Goal: Task Accomplishment & Management: Complete application form

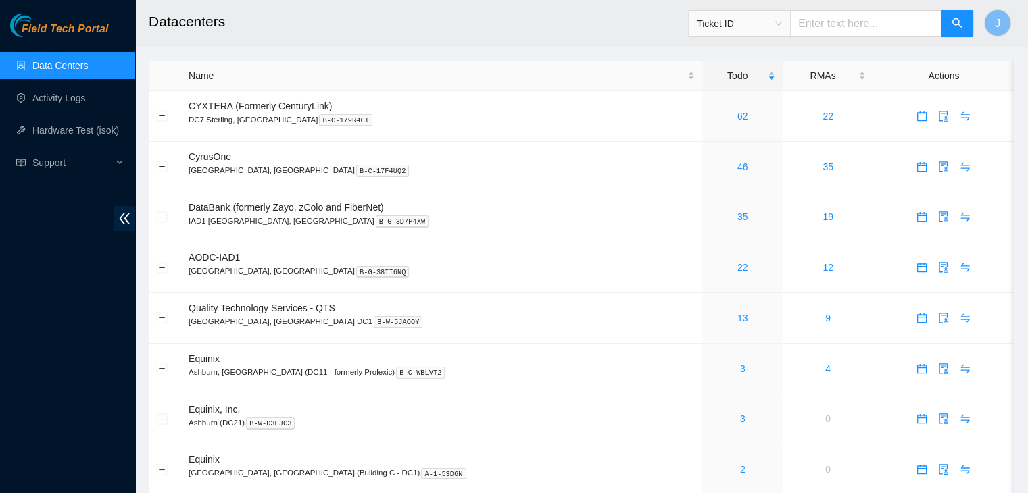
click at [865, 16] on input "text" at bounding box center [865, 23] width 151 height 27
paste input "B-V-5T47V3J"
type input "B-V-5T47V3J"
click at [954, 25] on icon "search" at bounding box center [956, 23] width 11 height 11
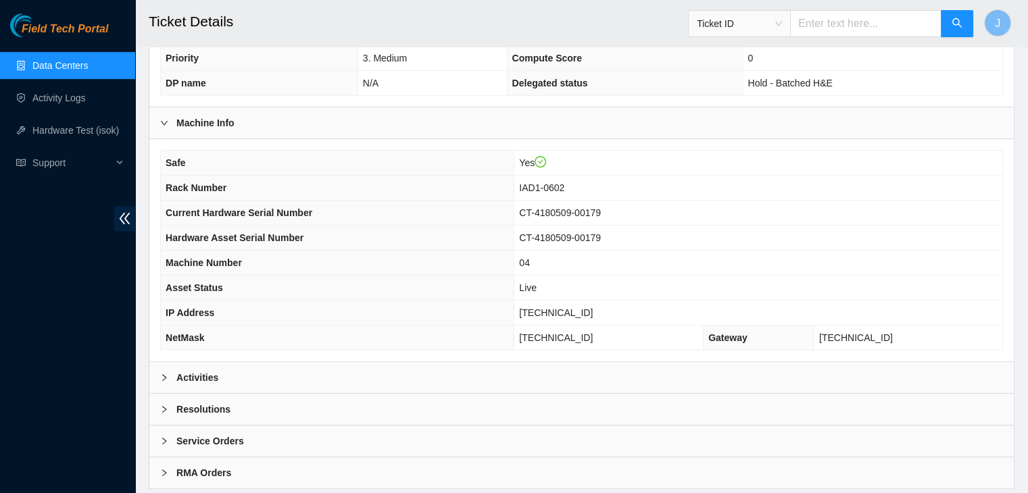
scroll to position [393, 0]
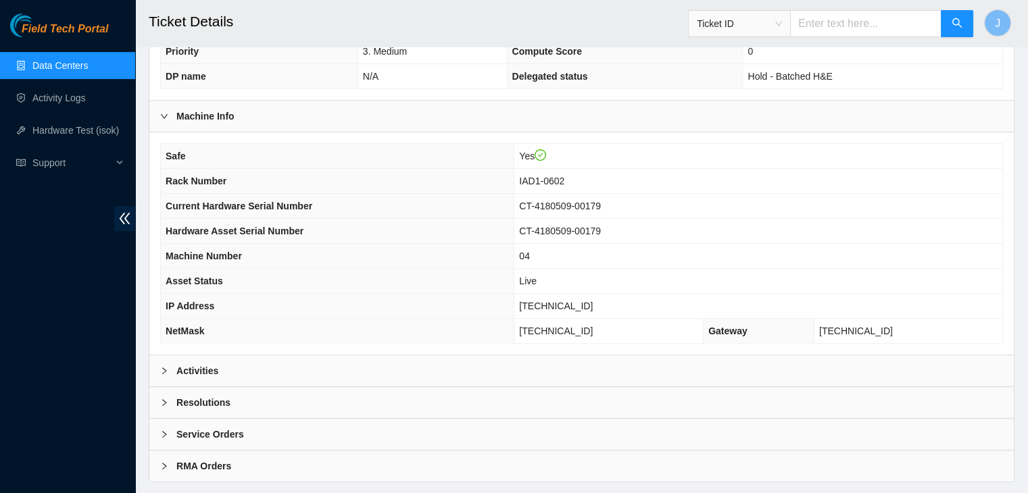
click at [814, 355] on div "Activities" at bounding box center [581, 370] width 864 height 31
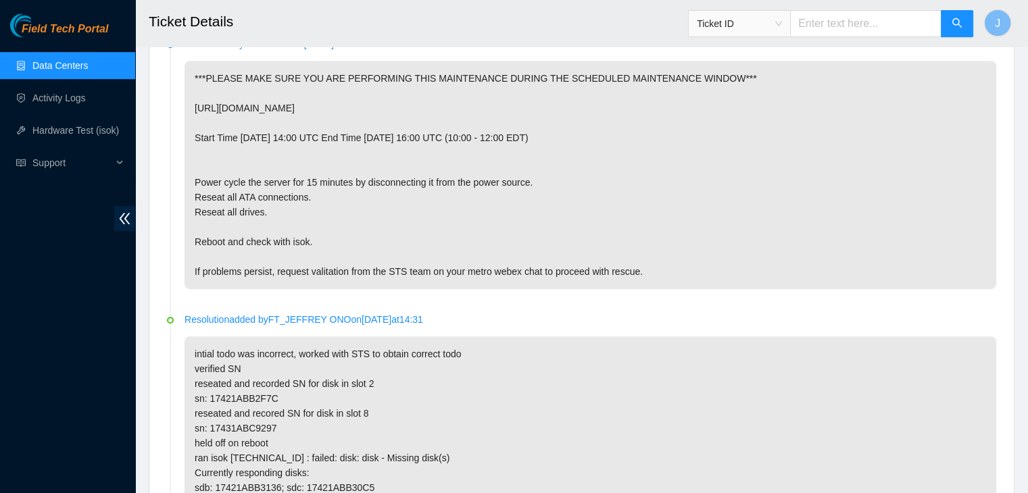
scroll to position [632, 0]
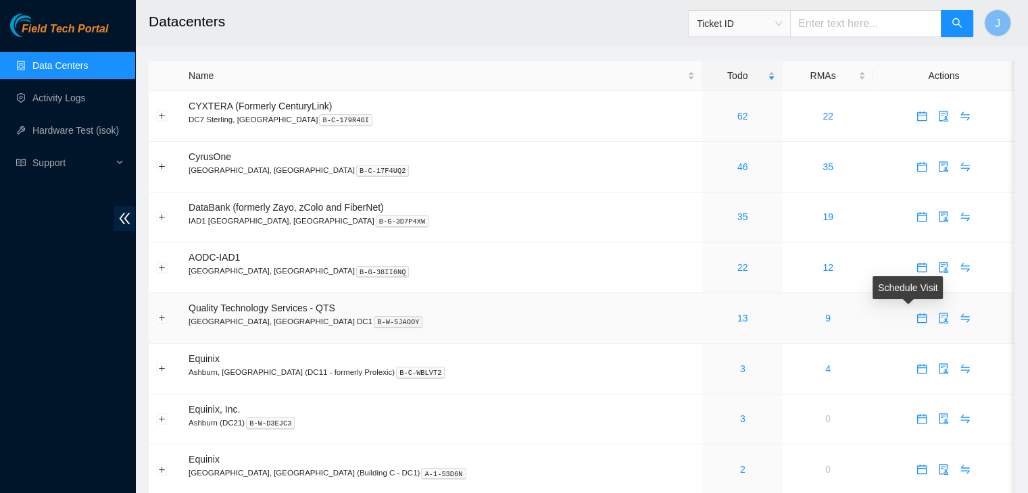
click at [917, 317] on icon "calendar" at bounding box center [921, 317] width 9 height 9
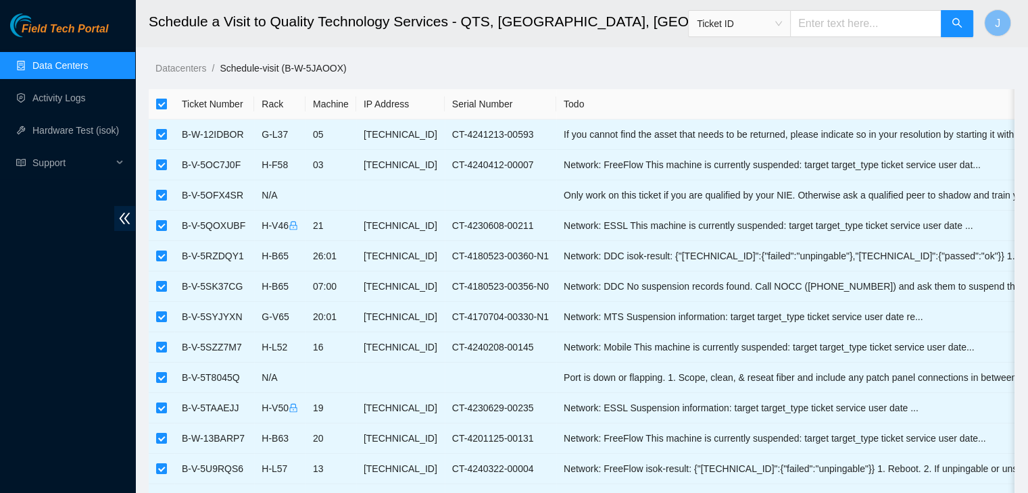
click at [164, 107] on input "checkbox" at bounding box center [161, 104] width 11 height 11
checkbox input "false"
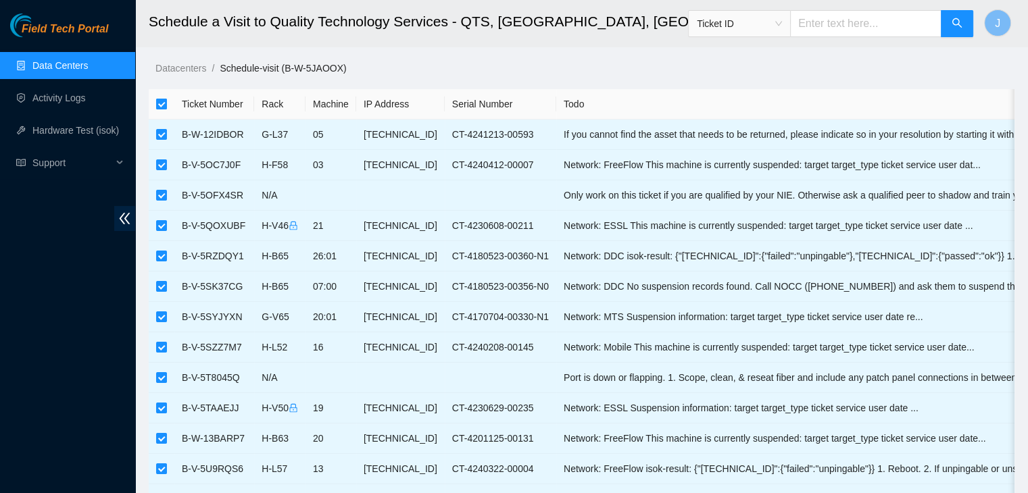
checkbox input "false"
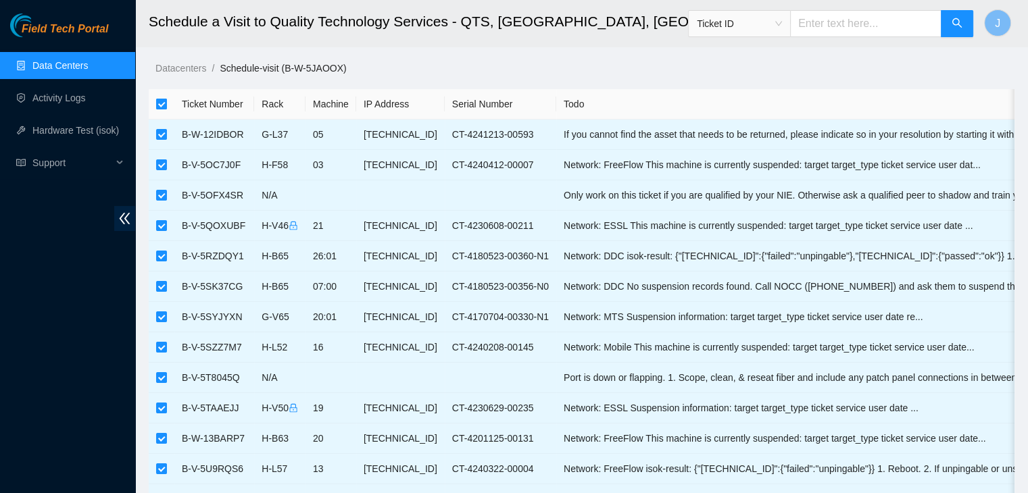
checkbox input "false"
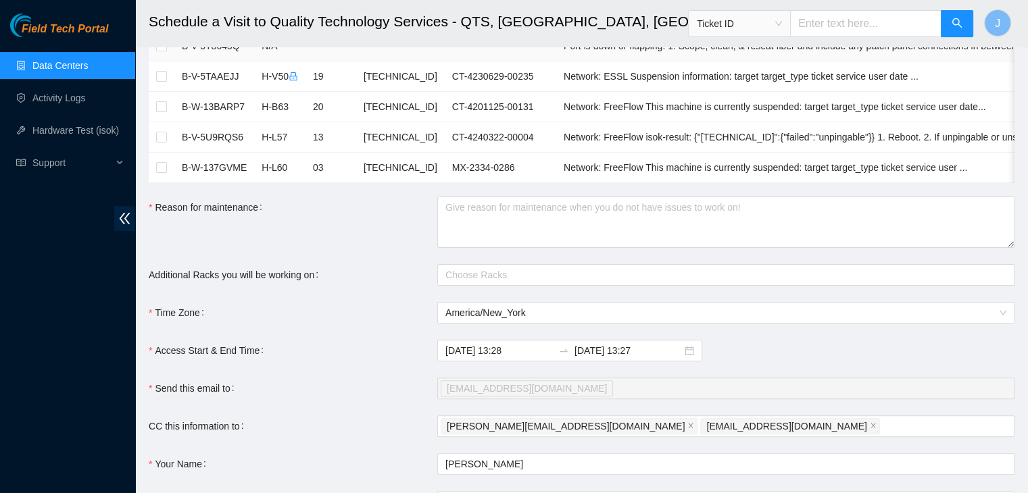
scroll to position [338, 0]
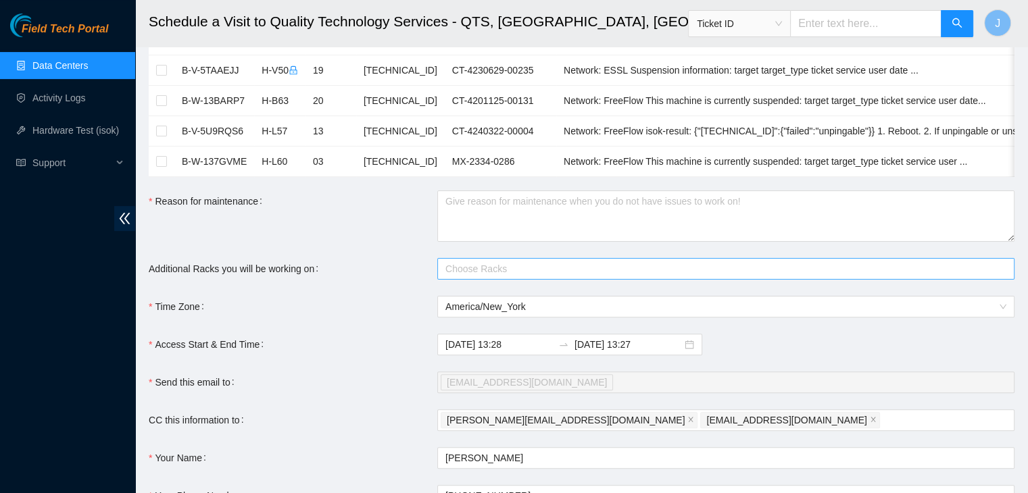
click at [538, 277] on div at bounding box center [719, 269] width 557 height 16
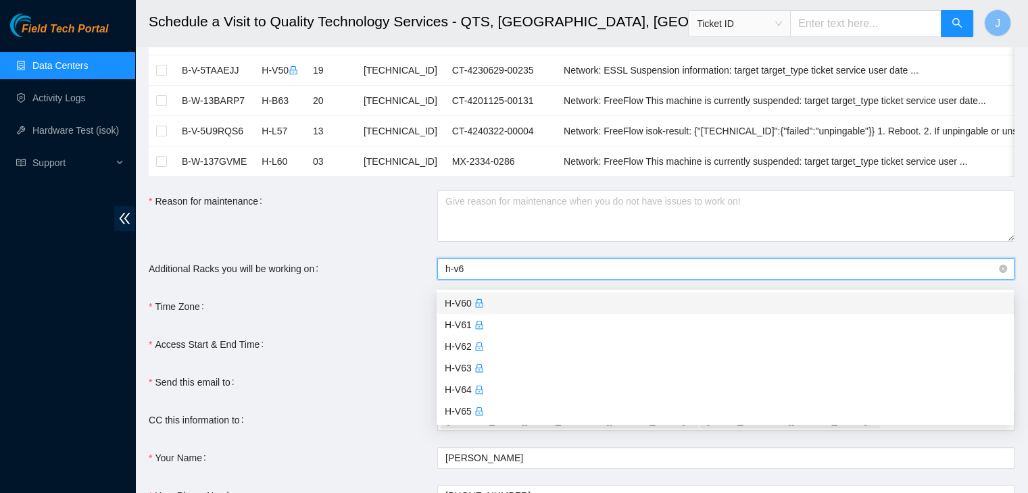
type input "h-v64"
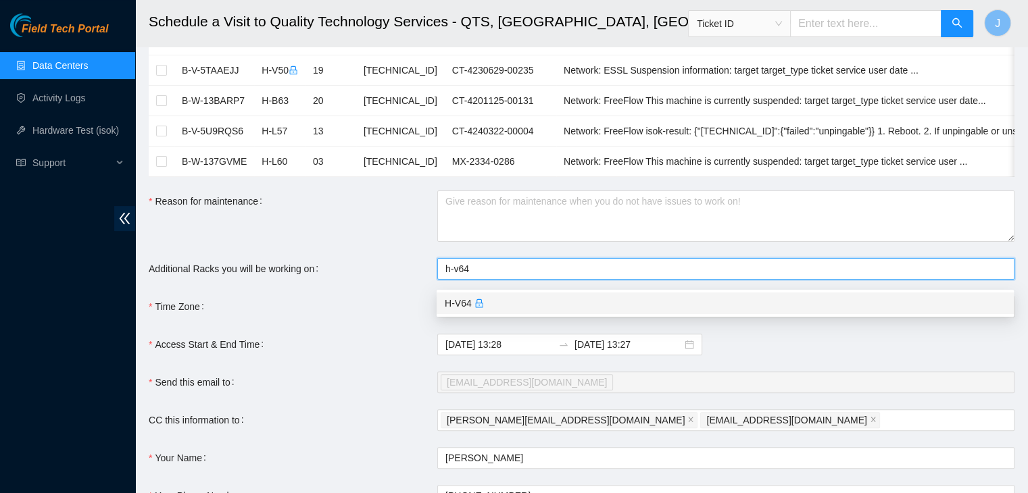
click at [518, 311] on div "H-V64" at bounding box center [724, 304] width 577 height 22
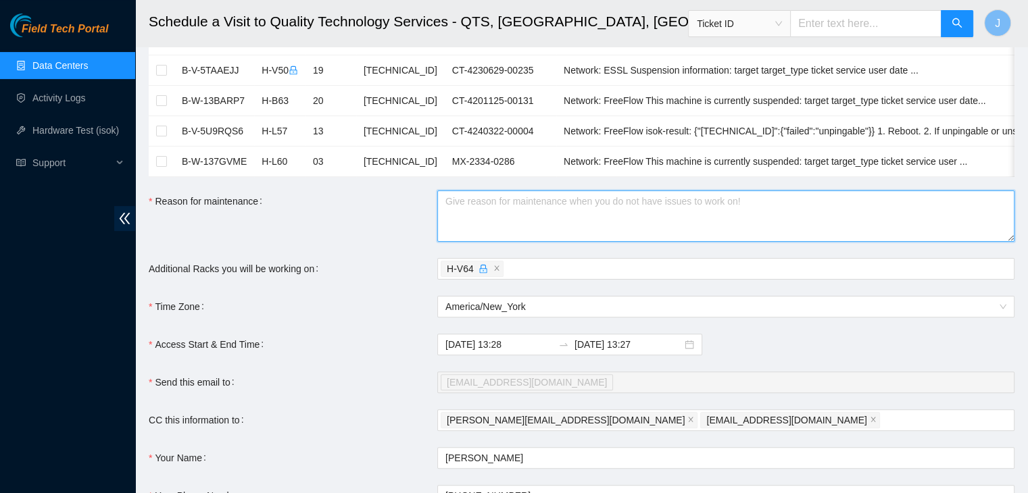
click at [516, 222] on textarea "Reason for maintenance" at bounding box center [725, 216] width 577 height 51
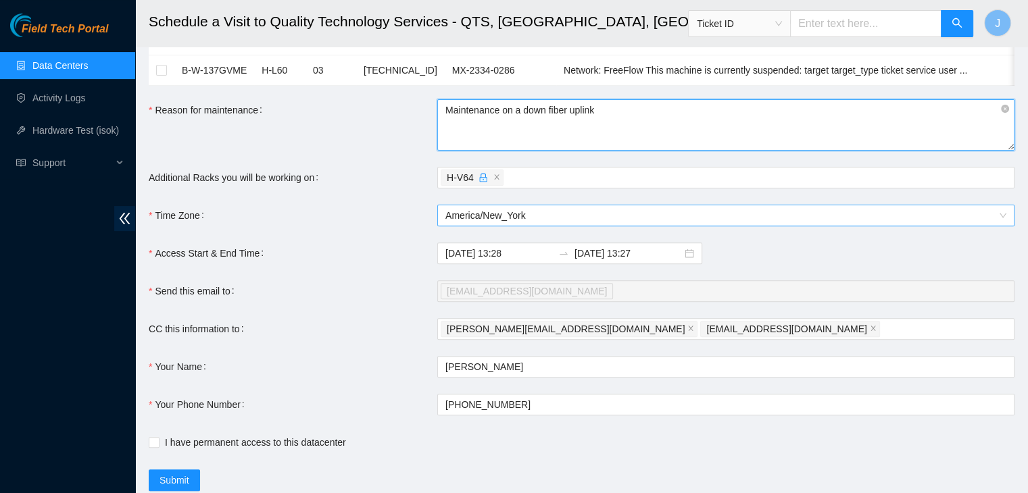
scroll to position [438, 0]
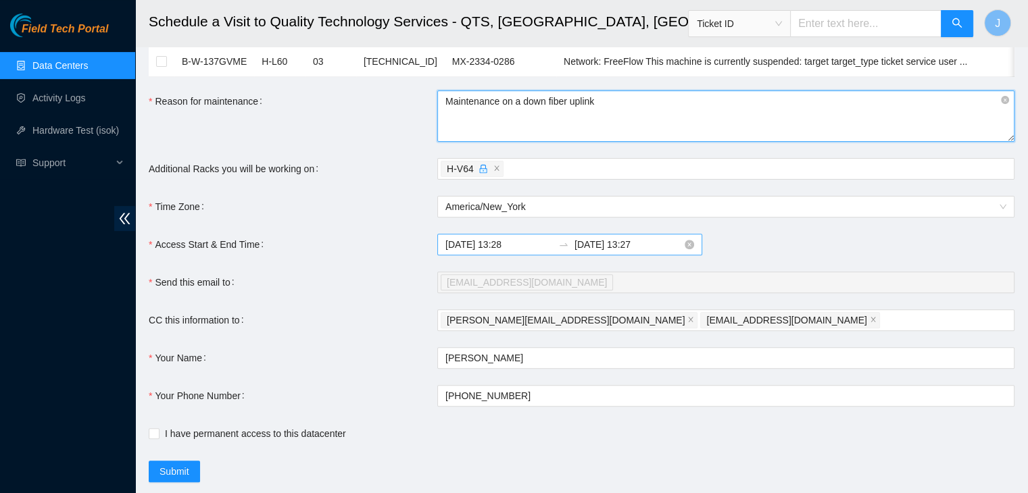
type textarea "Maintenance on a down fiber uplink"
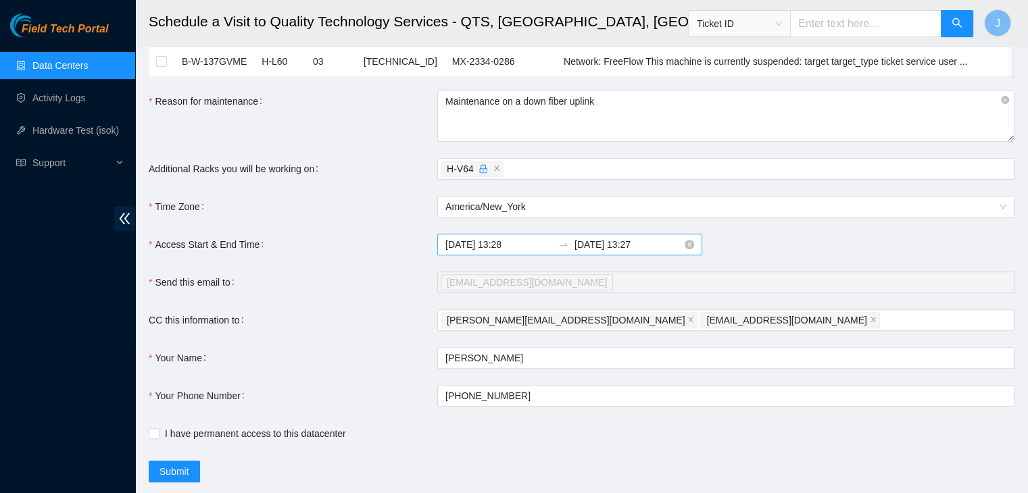
click at [625, 252] on input "2025-08-20 13:27" at bounding box center [627, 244] width 107 height 15
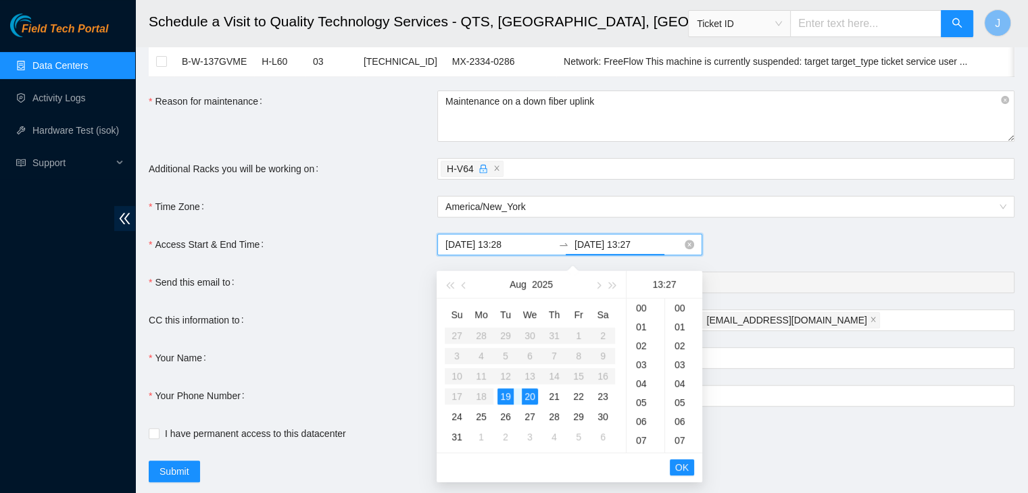
scroll to position [511, 0]
click at [524, 395] on div "20" at bounding box center [530, 396] width 16 height 16
click at [507, 395] on div "19" at bounding box center [505, 396] width 16 height 16
click at [645, 311] on div "23" at bounding box center [645, 310] width 38 height 19
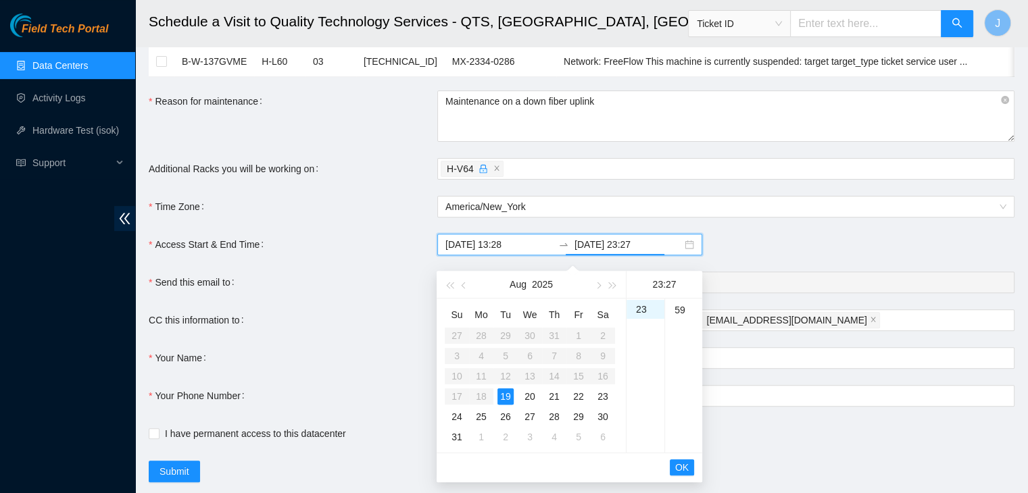
scroll to position [480, 0]
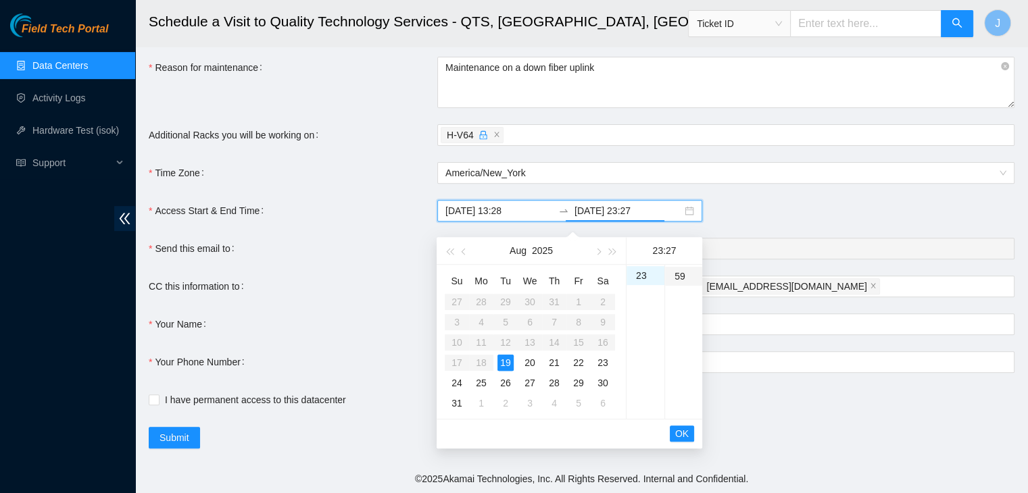
click at [680, 270] on div "59" at bounding box center [683, 276] width 37 height 19
type input "2025-08-19 23:59"
click at [686, 428] on span "OK" at bounding box center [682, 433] width 14 height 15
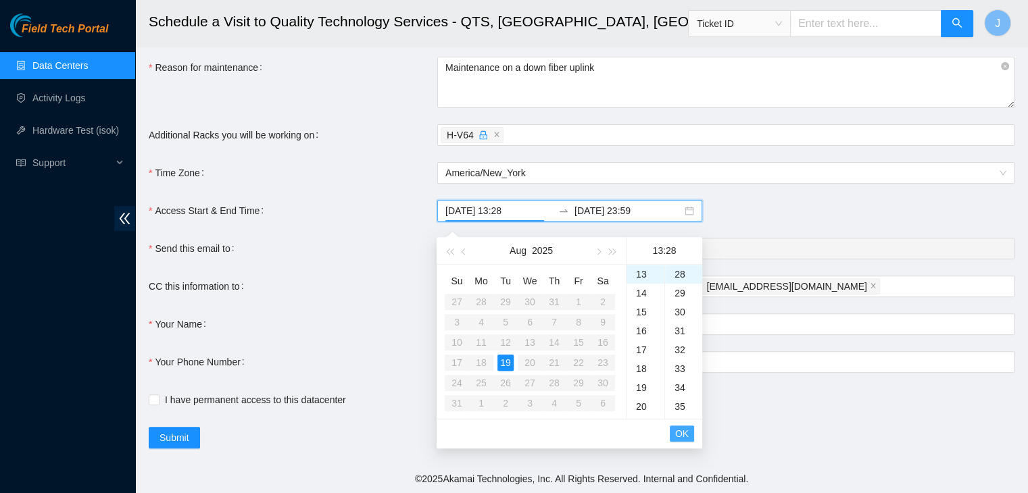
click at [680, 426] on span "OK" at bounding box center [682, 433] width 14 height 15
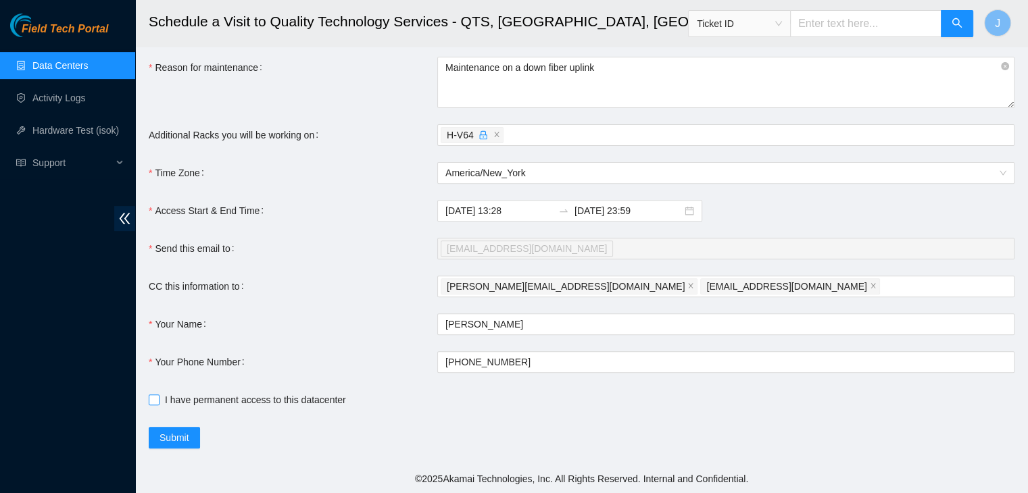
click at [151, 401] on input "I have permanent access to this datacenter" at bounding box center [153, 399] width 9 height 9
checkbox input "true"
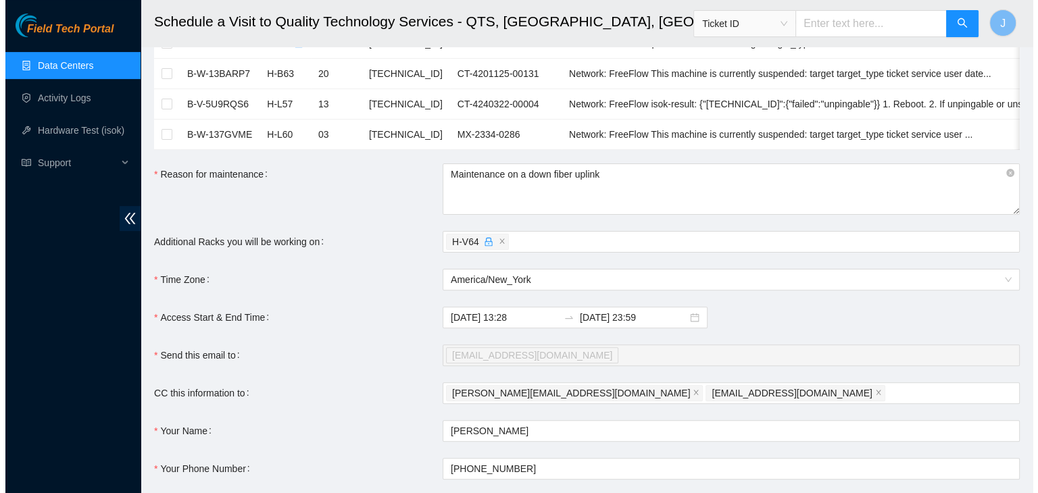
scroll to position [480, 0]
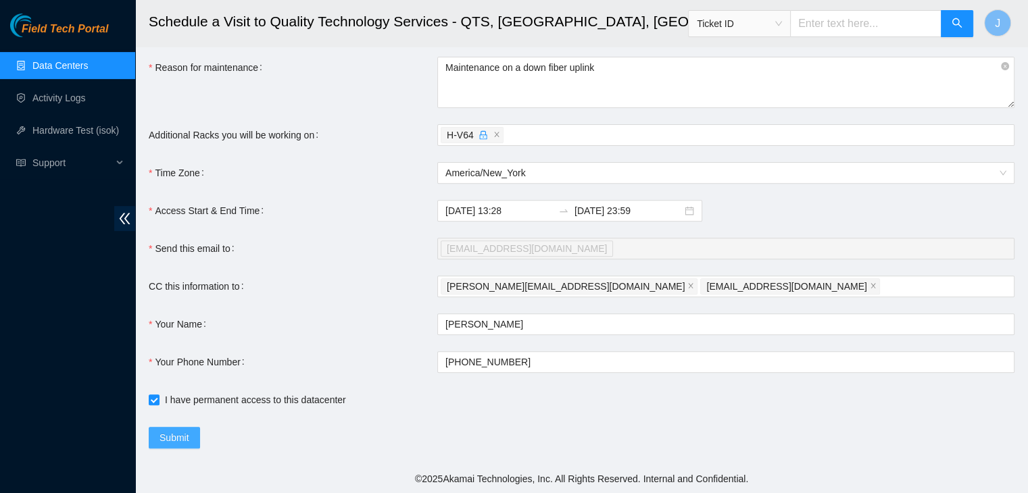
click at [176, 438] on span "Submit" at bounding box center [174, 437] width 30 height 15
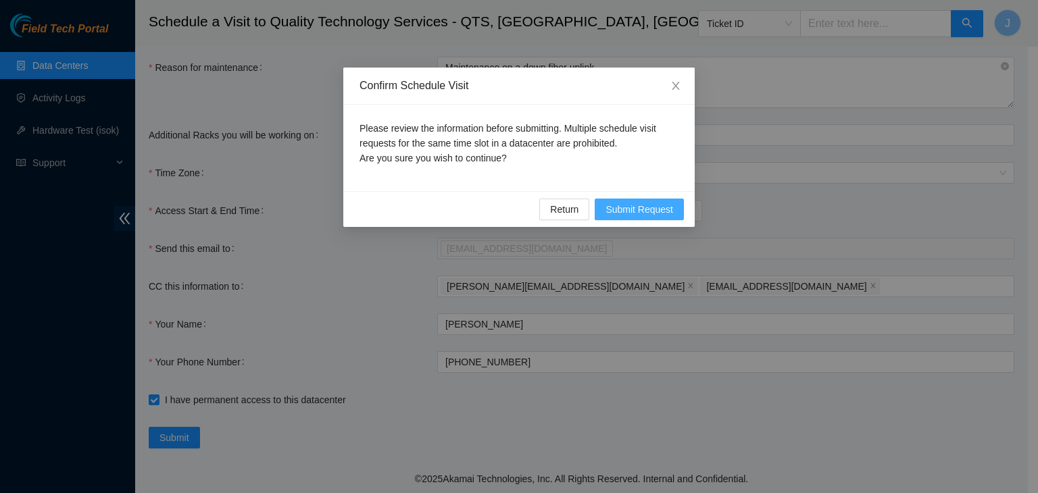
click at [638, 206] on span "Submit Request" at bounding box center [639, 209] width 68 height 15
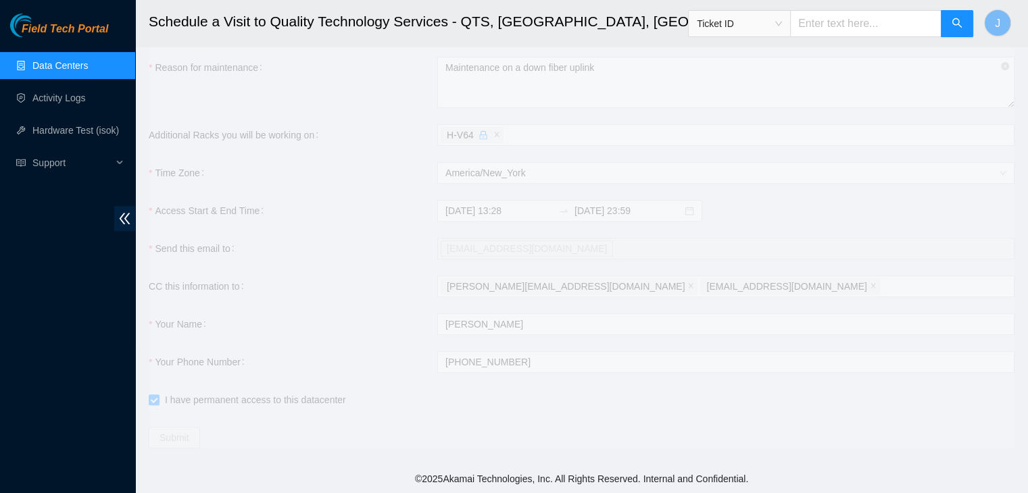
type input "2025-08-19 13:29"
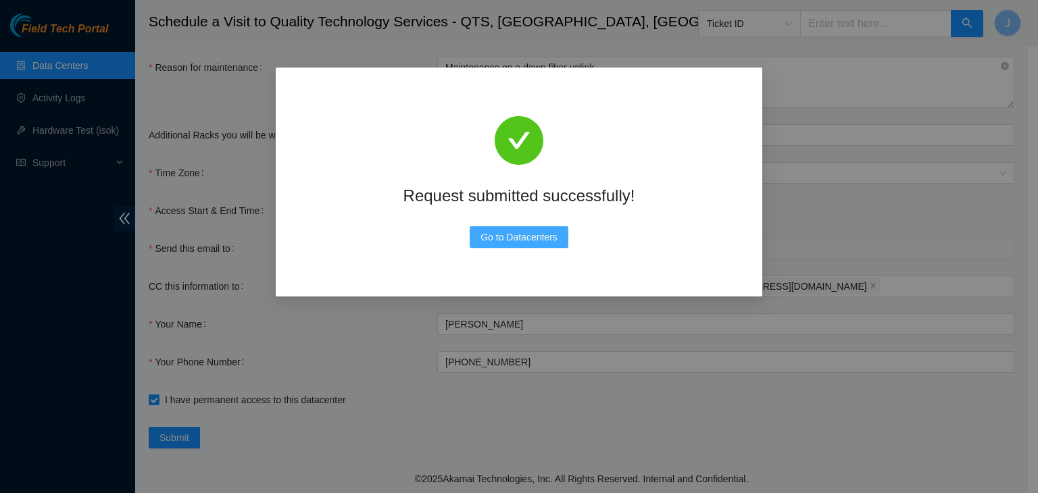
click at [526, 238] on span "Go to Datacenters" at bounding box center [518, 237] width 77 height 15
